Goal: Task Accomplishment & Management: Manage account settings

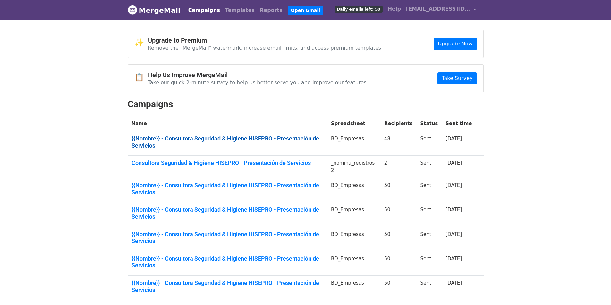
click at [209, 135] on link "{{Nombre}} - Consultora Seguridad & Higiene HISEPRO - Presentación de Servicios" at bounding box center [227, 142] width 192 height 14
click at [207, 139] on link "{{Nombre}} - Consultora Seguridad & Higiene HISEPRO - Presentación de Servicios" at bounding box center [227, 142] width 192 height 14
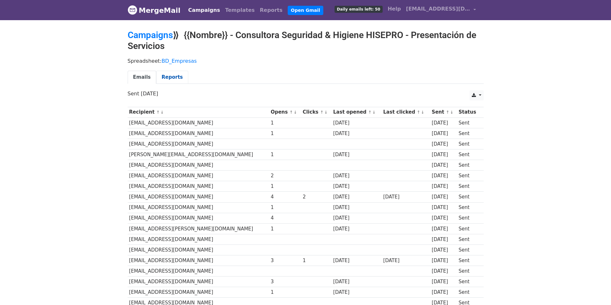
click at [166, 77] on link "Reports" at bounding box center [172, 77] width 32 height 13
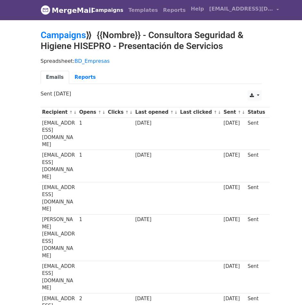
click at [134, 111] on th "Clicks ↑ ↓" at bounding box center [119, 112] width 27 height 11
click at [129, 111] on link "↑" at bounding box center [127, 112] width 4 height 5
click at [79, 73] on link "Reports" at bounding box center [85, 77] width 32 height 13
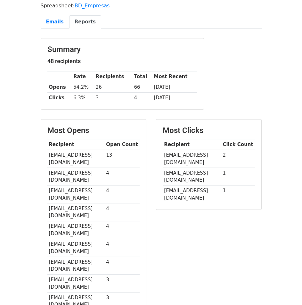
scroll to position [64, 0]
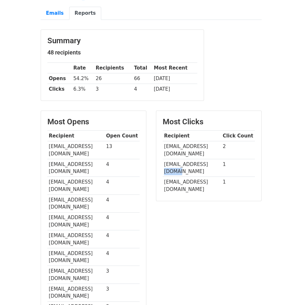
drag, startPoint x: 200, startPoint y: 156, endPoint x: 214, endPoint y: 155, distance: 14.1
click at [214, 159] on td "[EMAIL_ADDRESS][DOMAIN_NAME]" at bounding box center [192, 168] width 59 height 18
copy td "amisol"
drag, startPoint x: 195, startPoint y: 175, endPoint x: 213, endPoint y: 174, distance: 18.3
click at [213, 177] on td "[EMAIL_ADDRESS][DOMAIN_NAME]" at bounding box center [192, 186] width 59 height 18
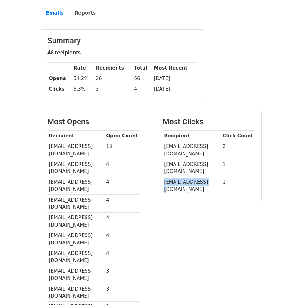
drag, startPoint x: 165, startPoint y: 175, endPoint x: 209, endPoint y: 176, distance: 43.9
click at [207, 177] on td "[EMAIL_ADDRESS][DOMAIN_NAME]" at bounding box center [192, 186] width 59 height 18
copy td "agrocasares@speed"
